Goal: Navigation & Orientation: Find specific page/section

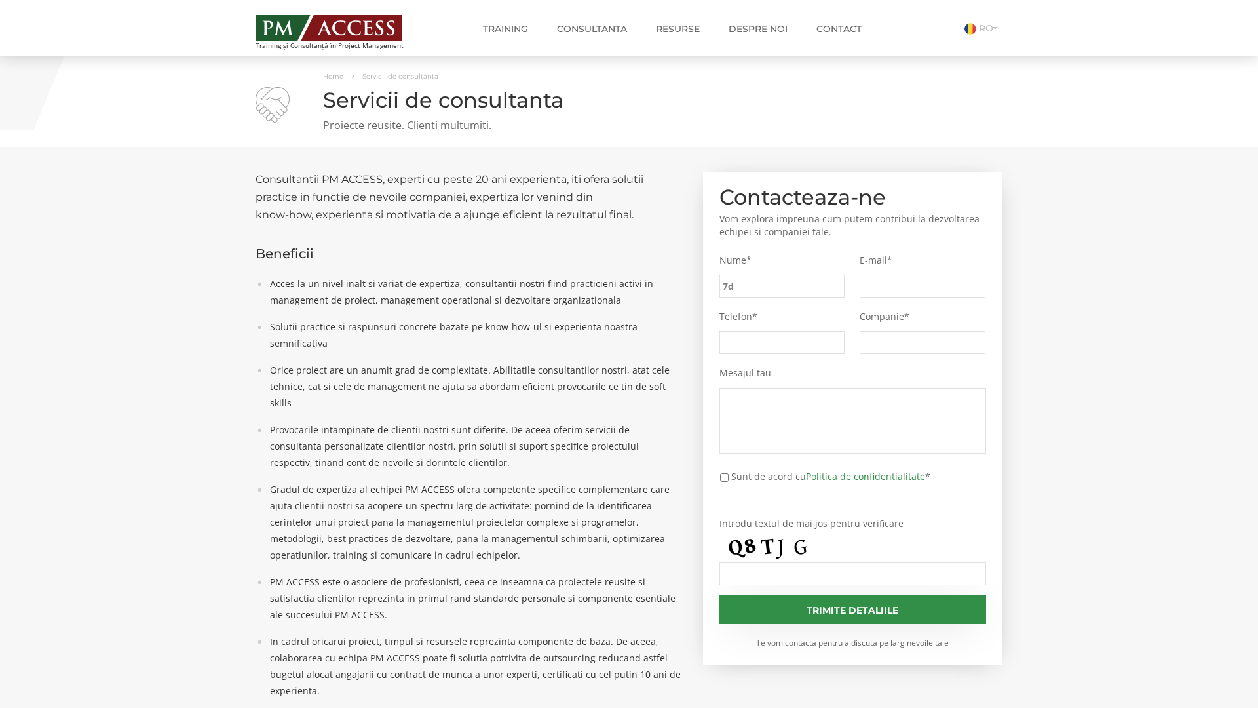
type input "7d1"
type input "8cf"
type input "e5c"
type input "efc"
